Goal: Find specific page/section: Find specific page/section

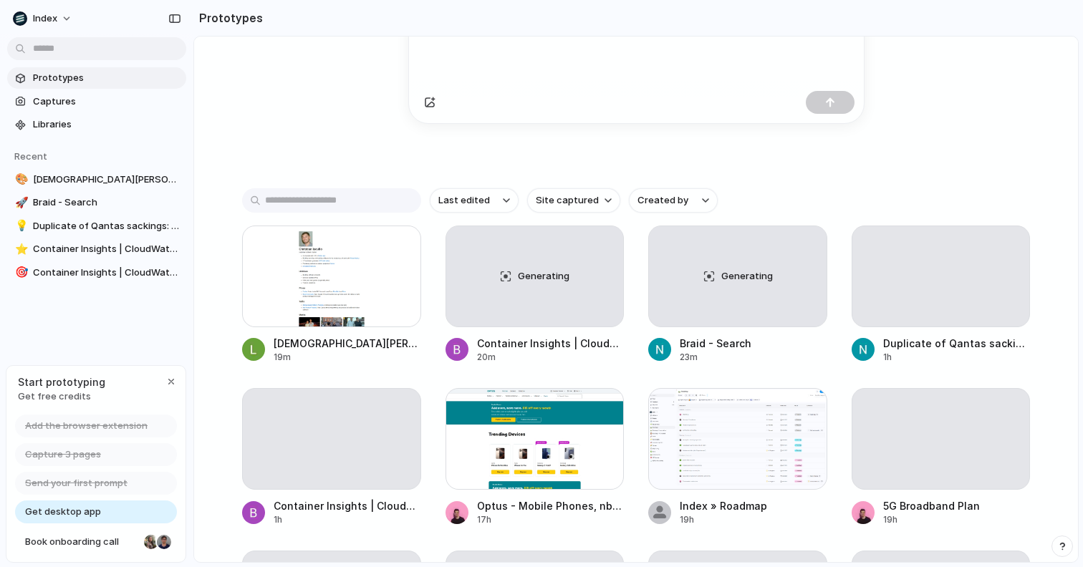
scroll to position [198, 0]
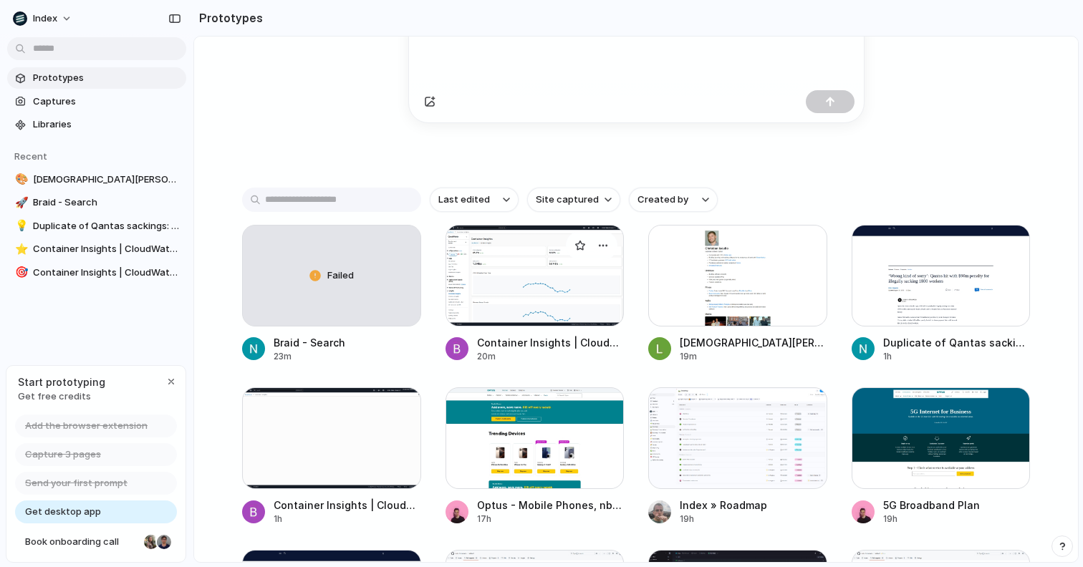
click at [481, 292] on div at bounding box center [535, 276] width 179 height 102
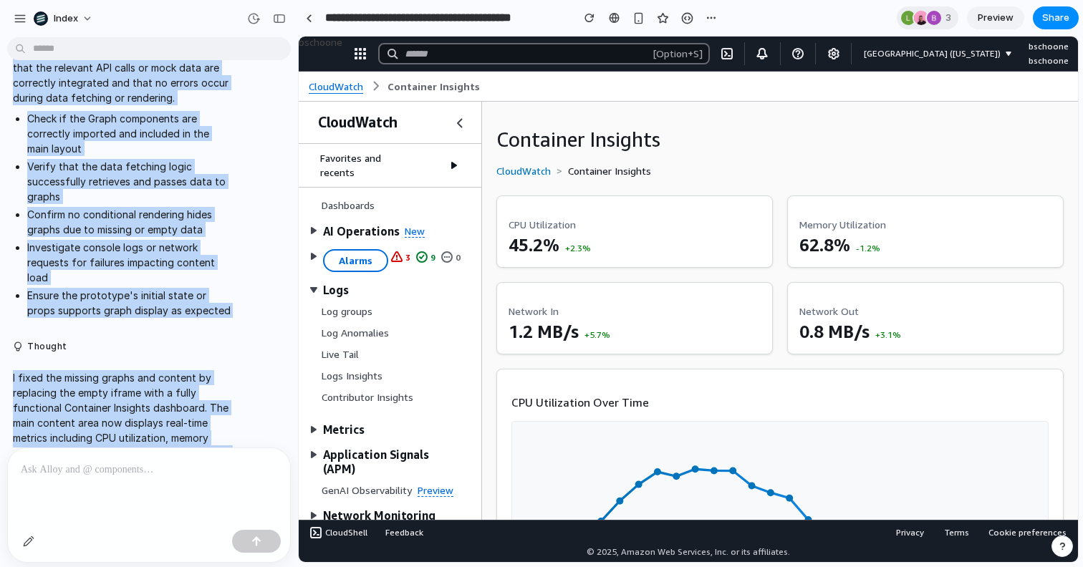
scroll to position [453, 0]
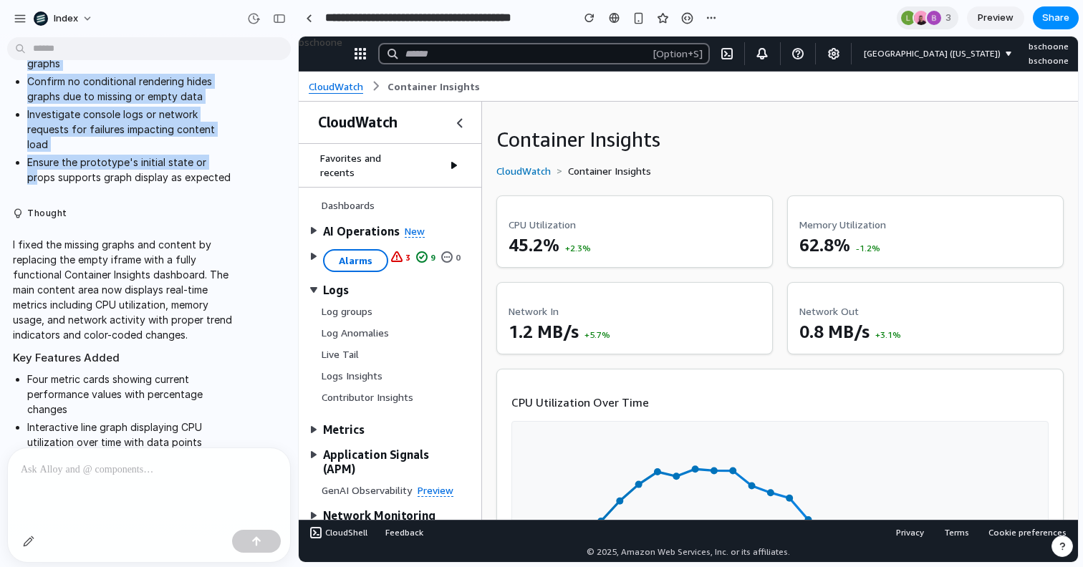
drag, startPoint x: 13, startPoint y: 139, endPoint x: 212, endPoint y: 167, distance: 201.1
click at [212, 167] on span "I'll investigate the absence of your graphs and content by verifying the data s…" at bounding box center [123, 29] width 220 height 324
click at [212, 167] on li "Ensure the prototype's initial state or props supports graph display as expected" at bounding box center [130, 170] width 206 height 30
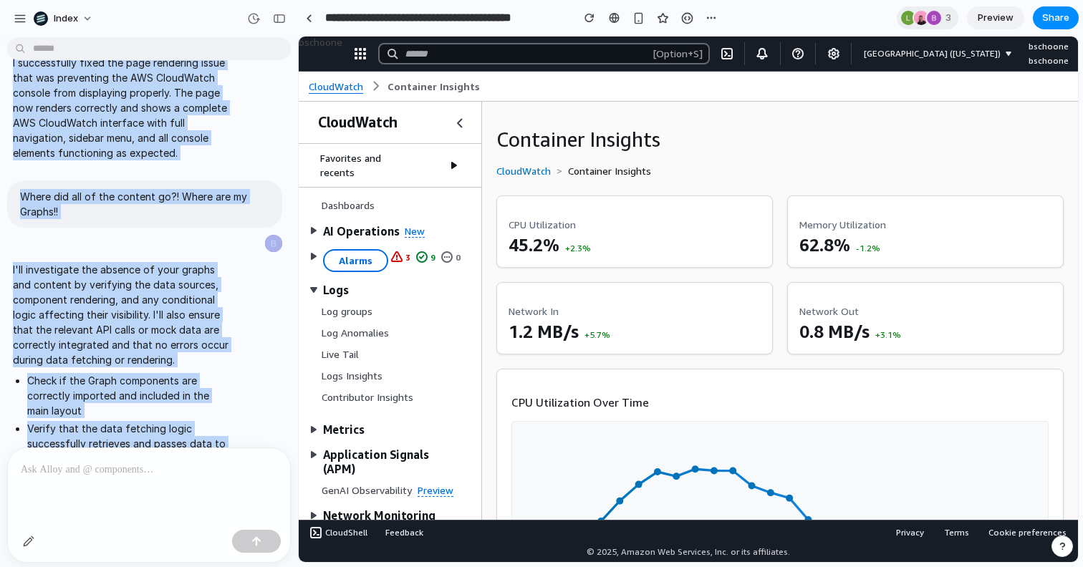
scroll to position [0, 0]
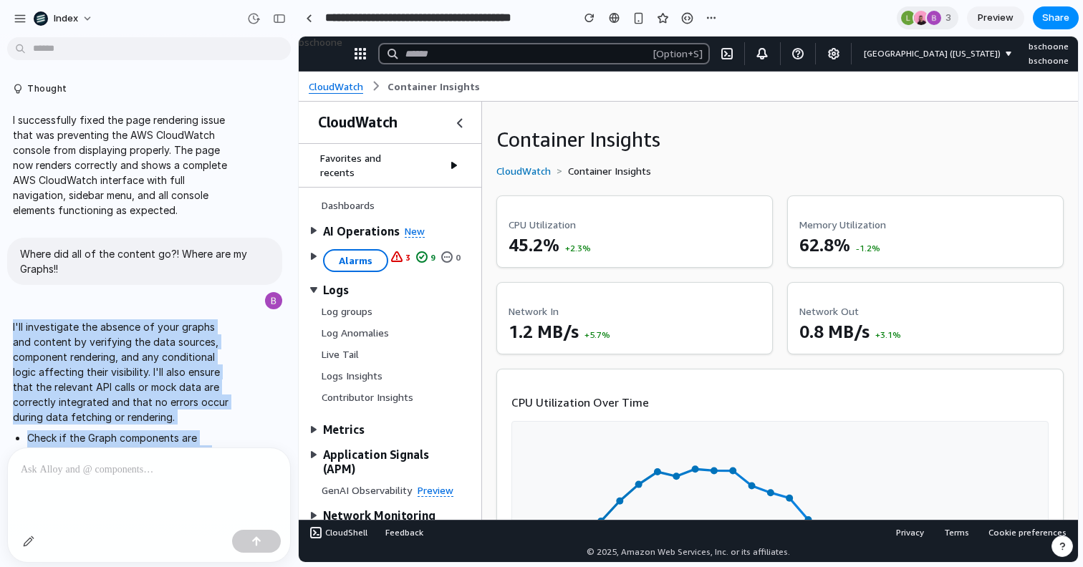
drag, startPoint x: 210, startPoint y: 323, endPoint x: 4, endPoint y: 328, distance: 205.7
click at [4, 328] on div "I'll investigate the absence of your graphs and content by verifying the data s…" at bounding box center [144, 481] width 289 height 341
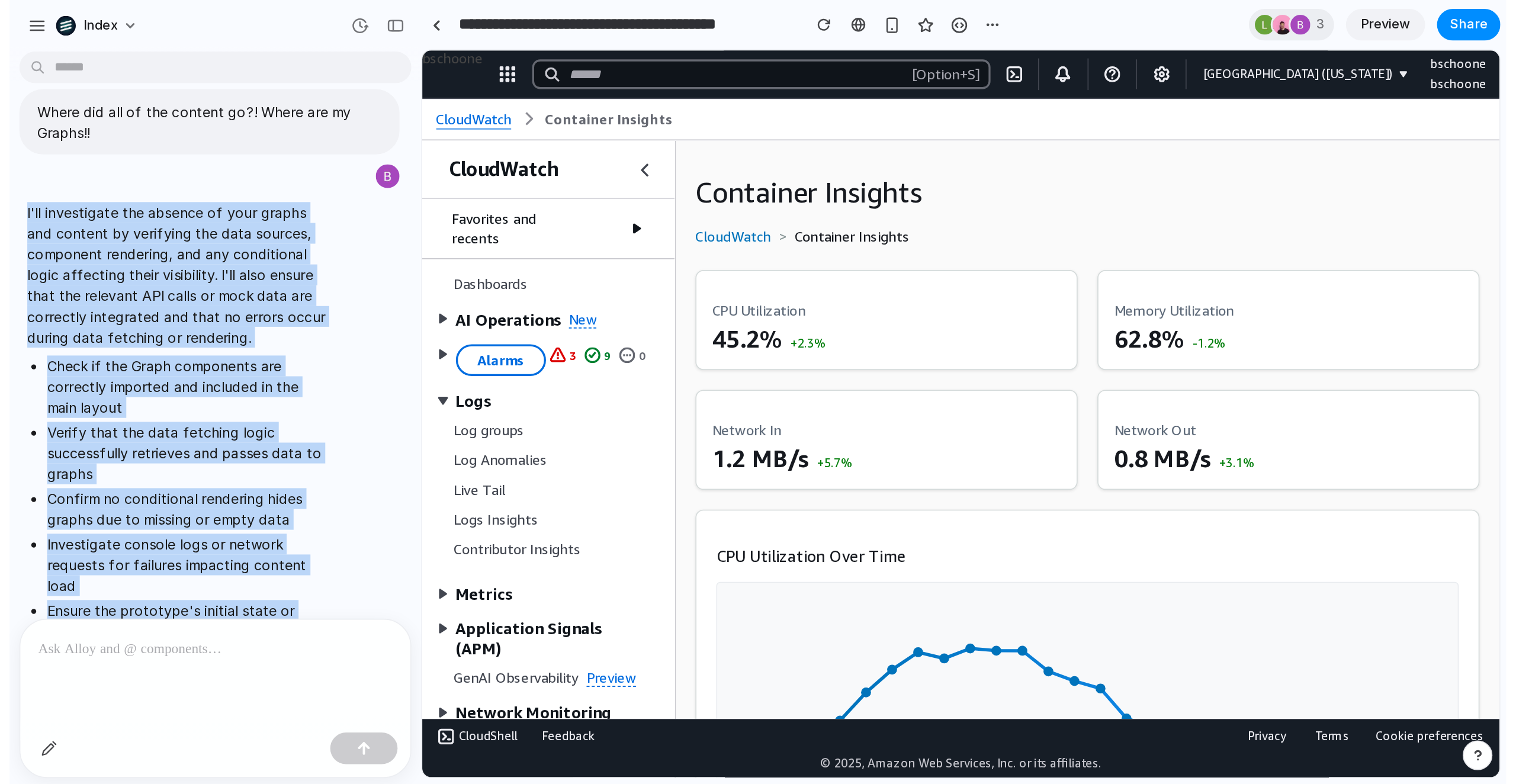
scroll to position [165, 0]
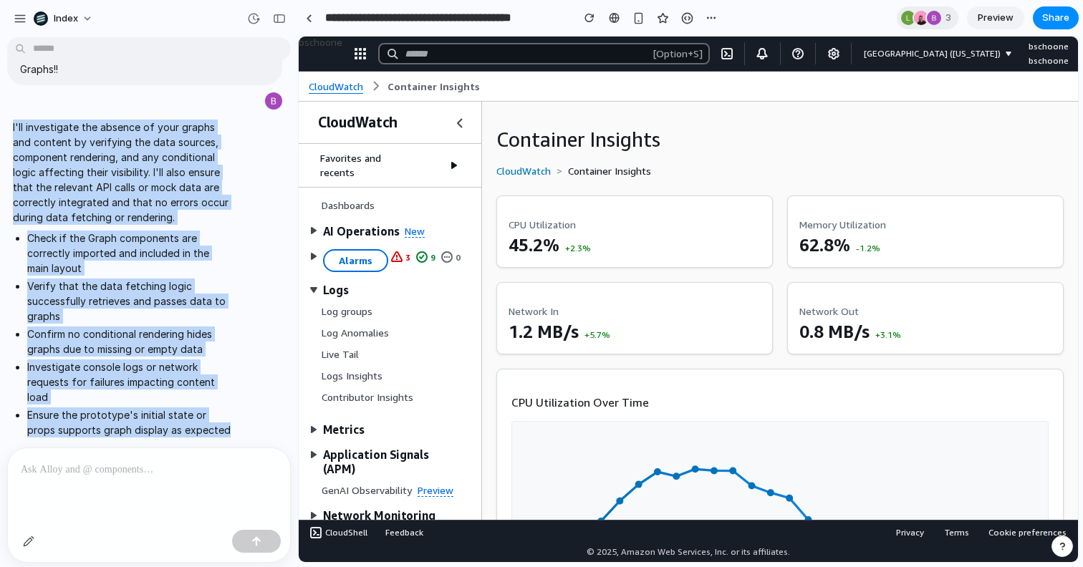
click at [191, 166] on p "I'll investigate the absence of your graphs and content by verifying the data s…" at bounding box center [123, 172] width 220 height 105
